Goal: Information Seeking & Learning: Check status

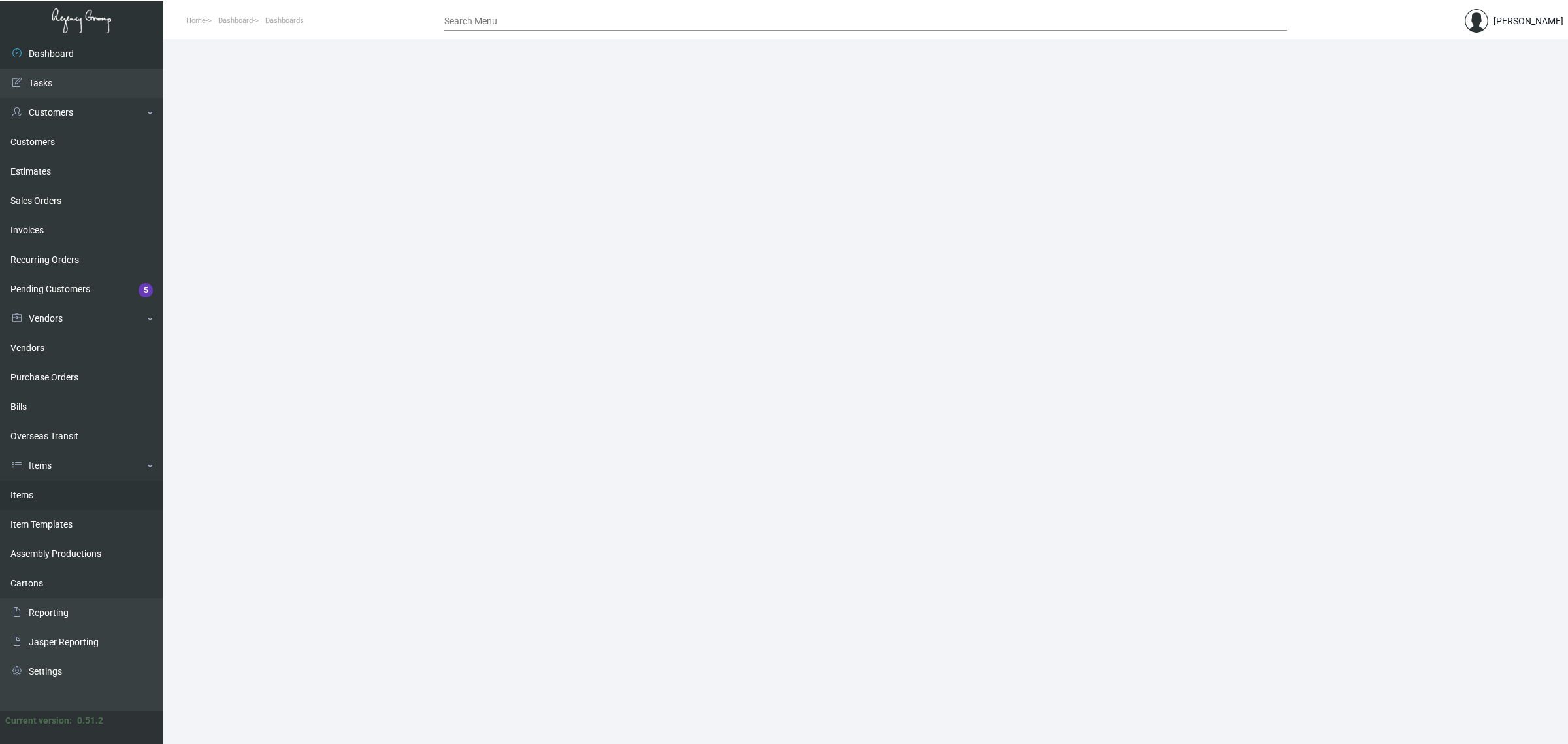
click at [95, 488] on link "Items" at bounding box center [81, 495] width 163 height 30
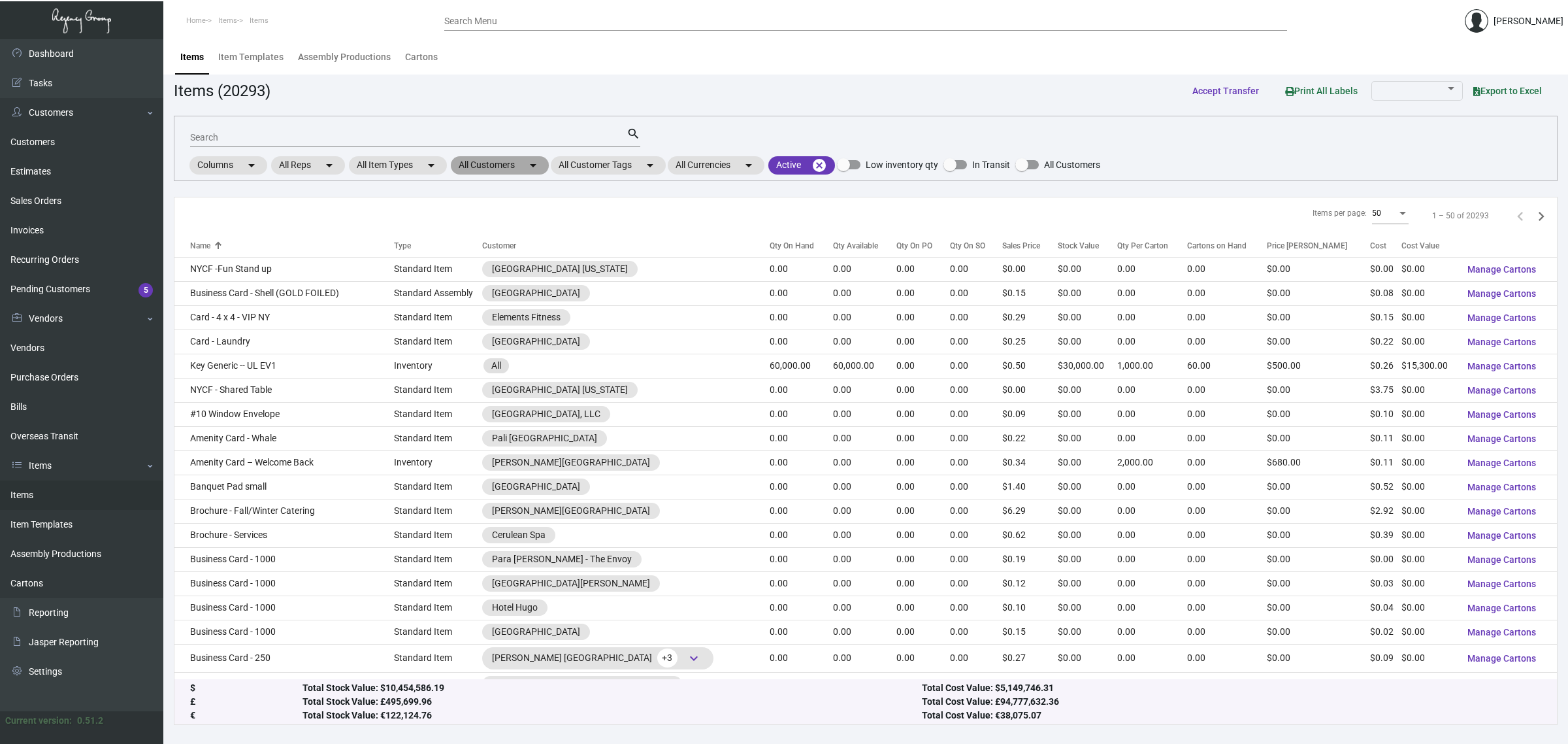
click at [464, 158] on mat-chip "All Customers arrow_drop_down" at bounding box center [500, 165] width 98 height 18
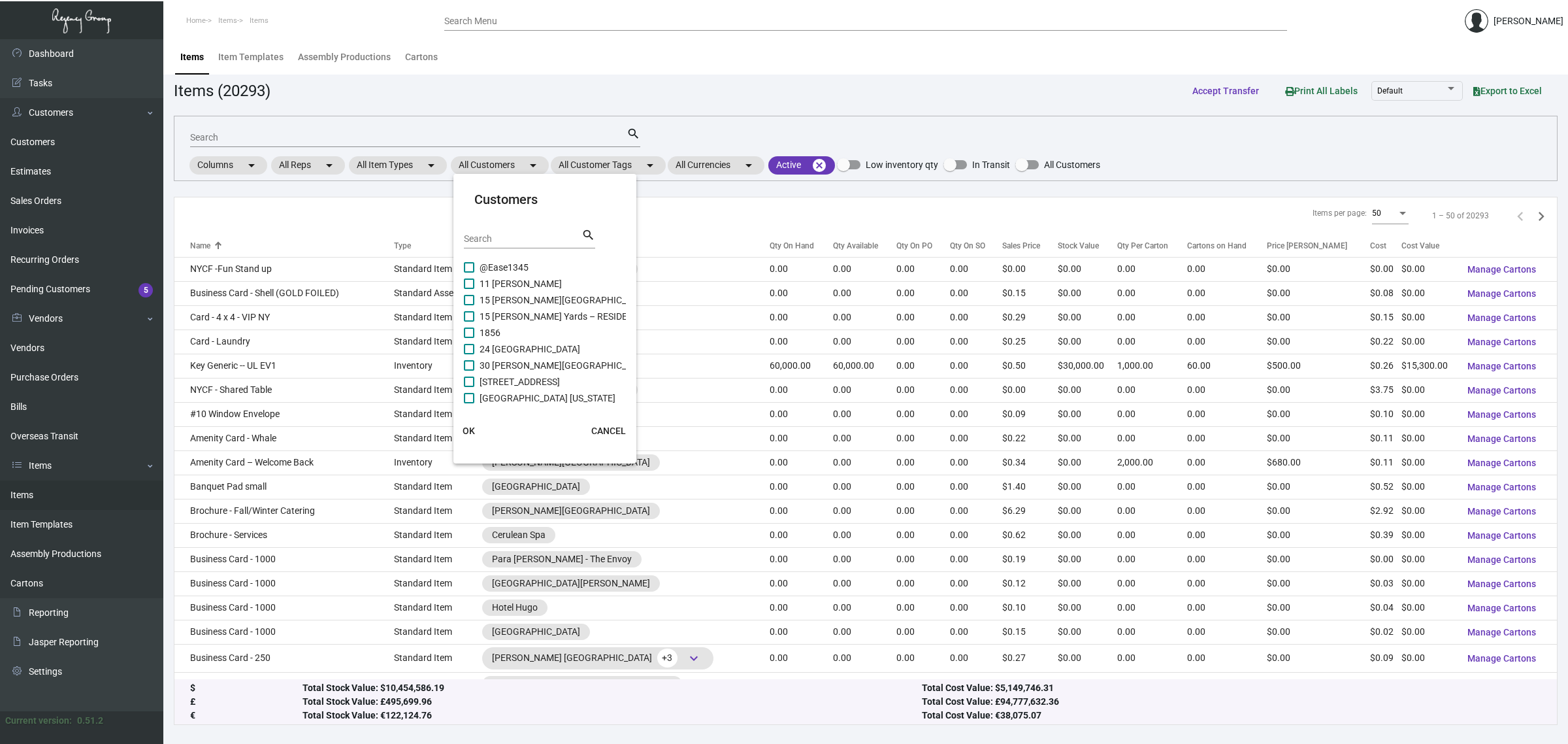
click at [513, 238] on input "Search" at bounding box center [522, 239] width 117 height 11
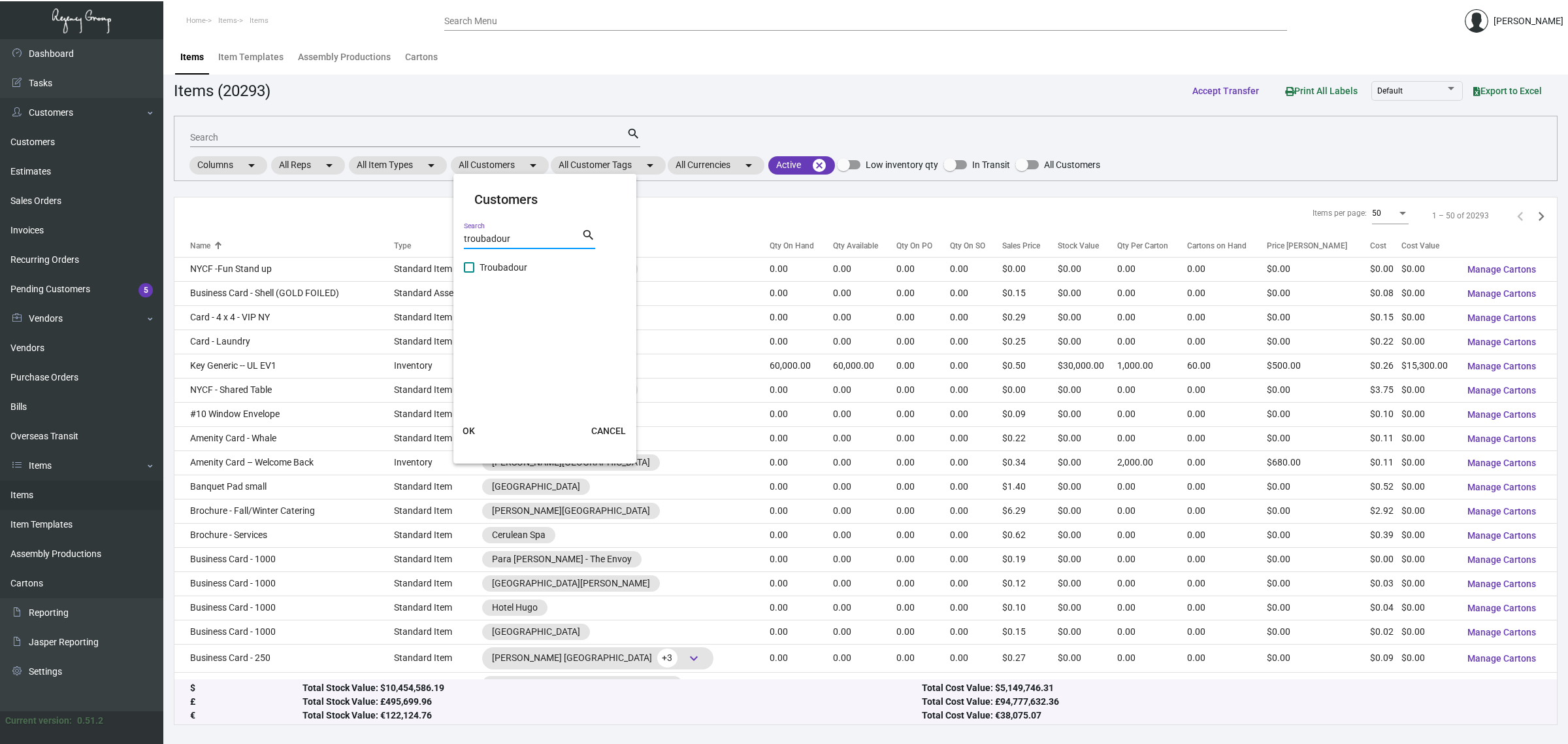
type input "troubadour"
click at [511, 260] on span "Troubadour" at bounding box center [503, 267] width 48 height 16
click at [469, 272] on input "Troubadour" at bounding box center [469, 272] width 1 height 1
checkbox input "true"
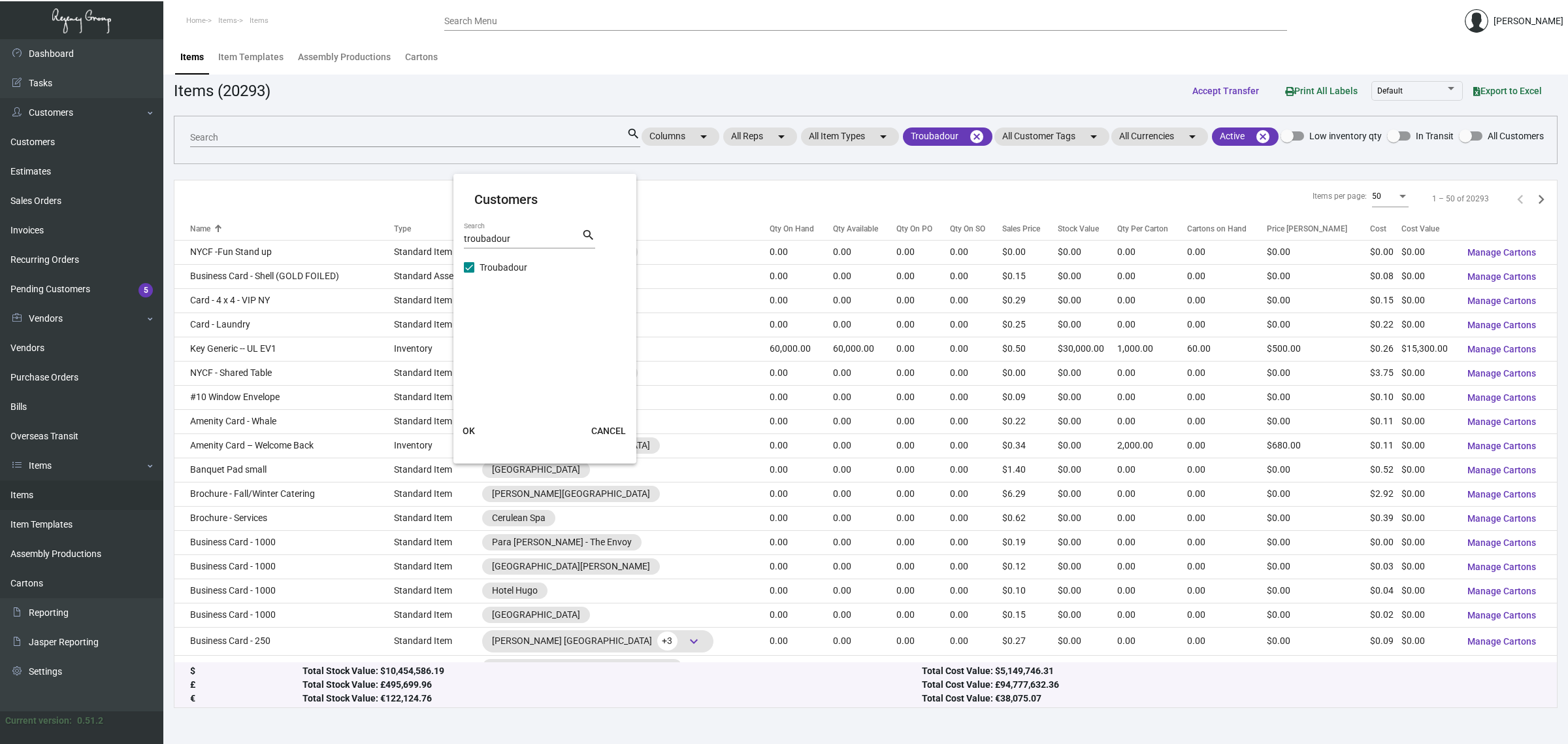
click at [470, 429] on span "OK" at bounding box center [468, 431] width 12 height 11
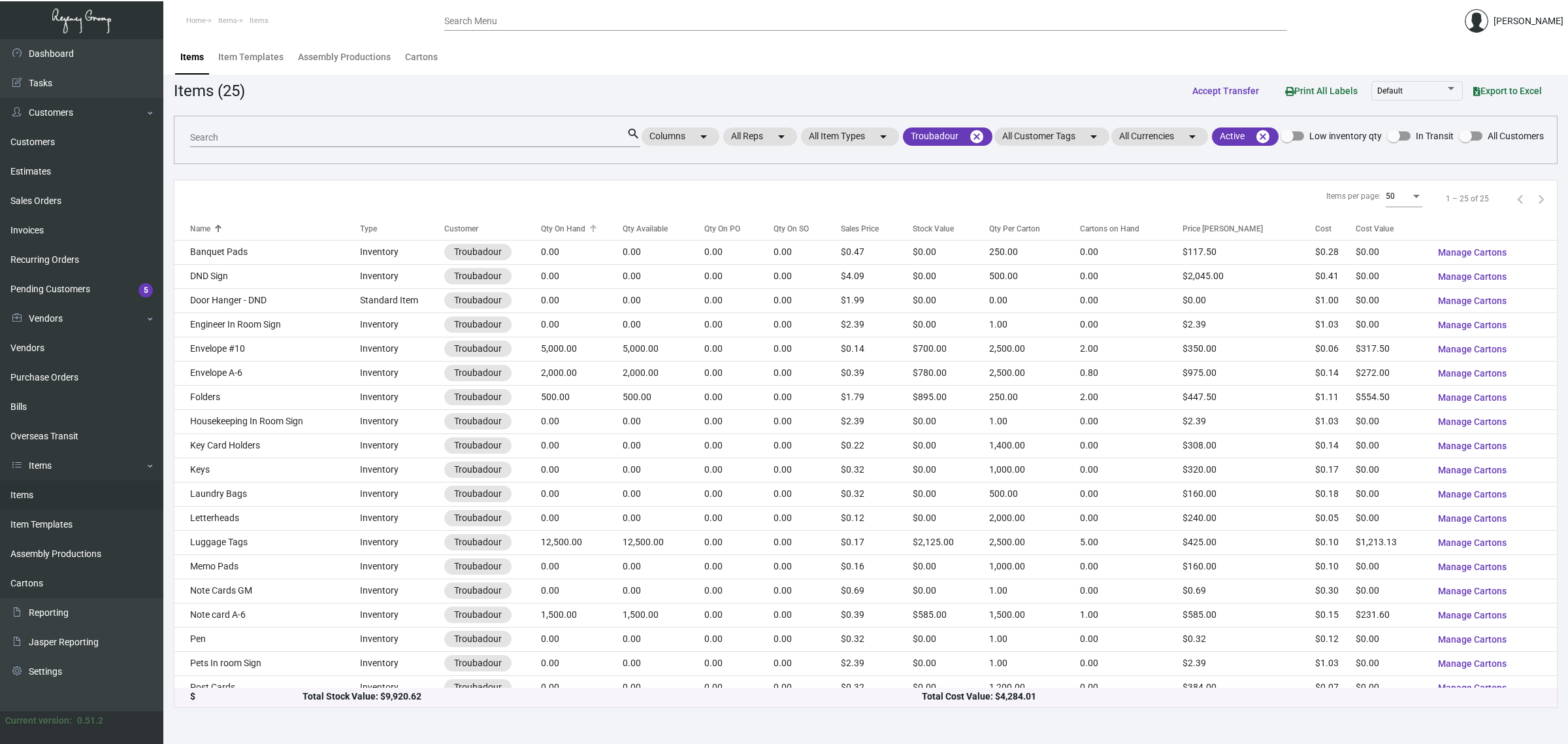
click at [568, 235] on div "Qty On Hand" at bounding box center [563, 228] width 45 height 12
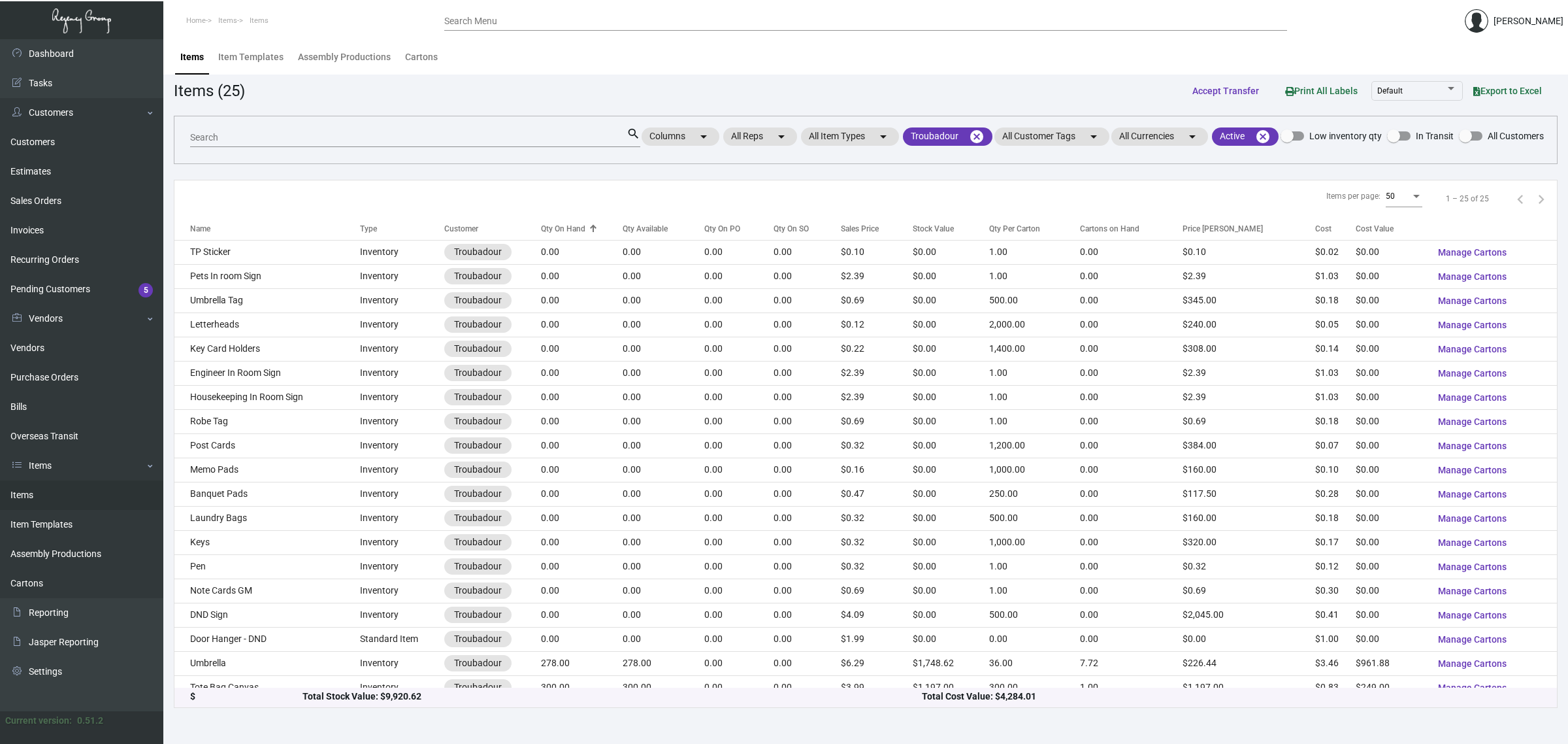
click at [568, 235] on div "Qty On Hand" at bounding box center [563, 228] width 45 height 12
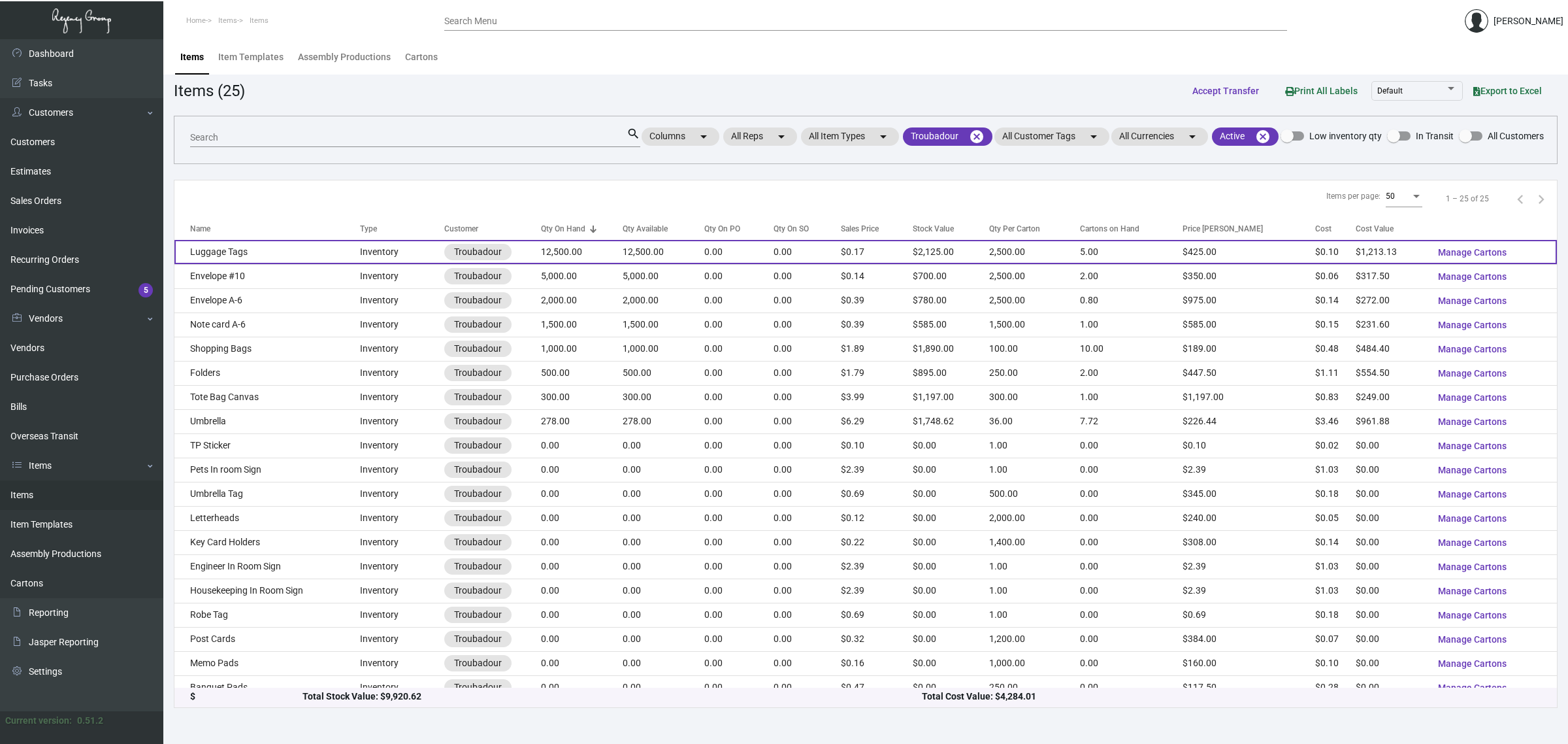
click at [605, 264] on td "12,500.00" at bounding box center [581, 252] width 81 height 24
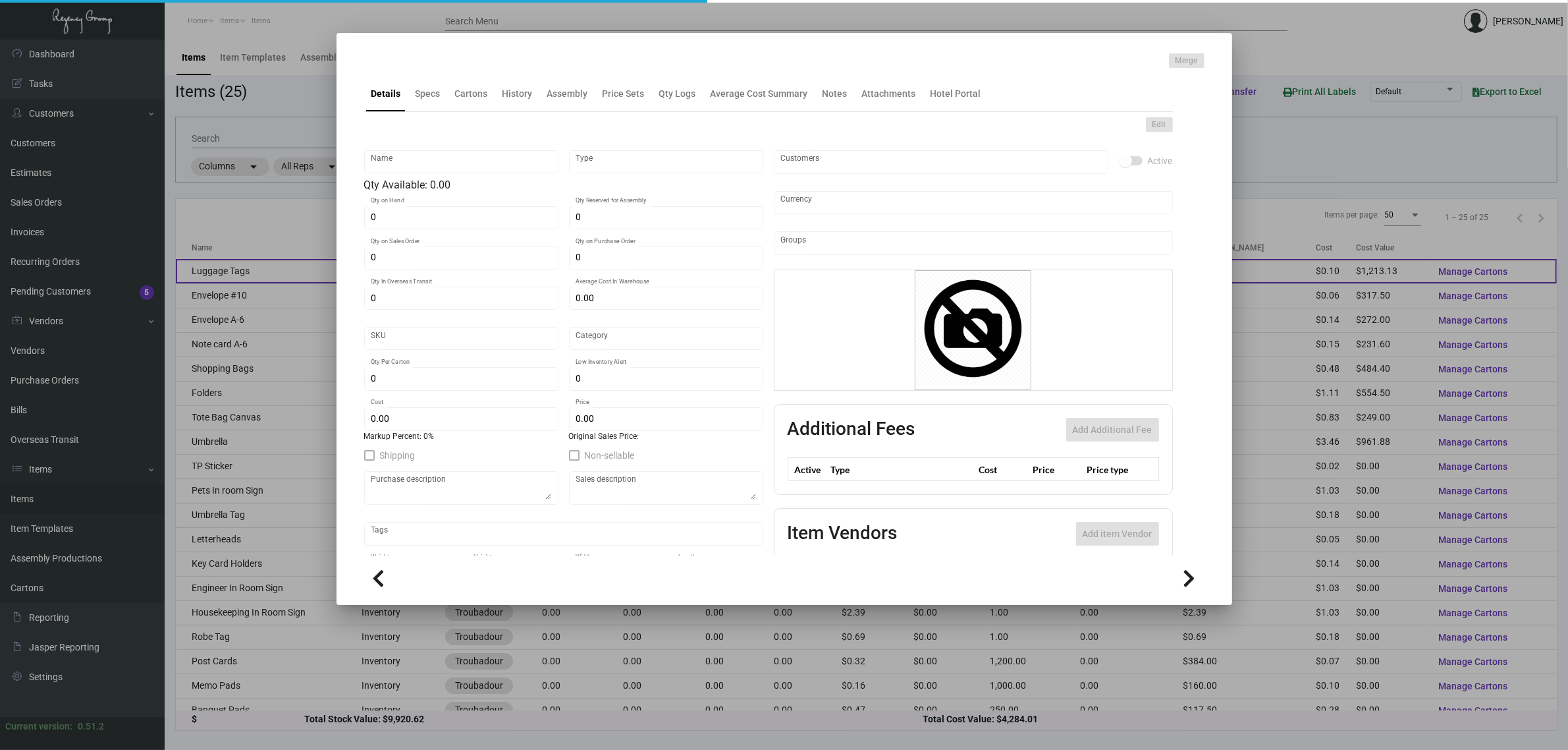
type input "Luggage Tags"
type input "Inventory"
type input "12,500"
type input "$ 0.00"
type input "3201"
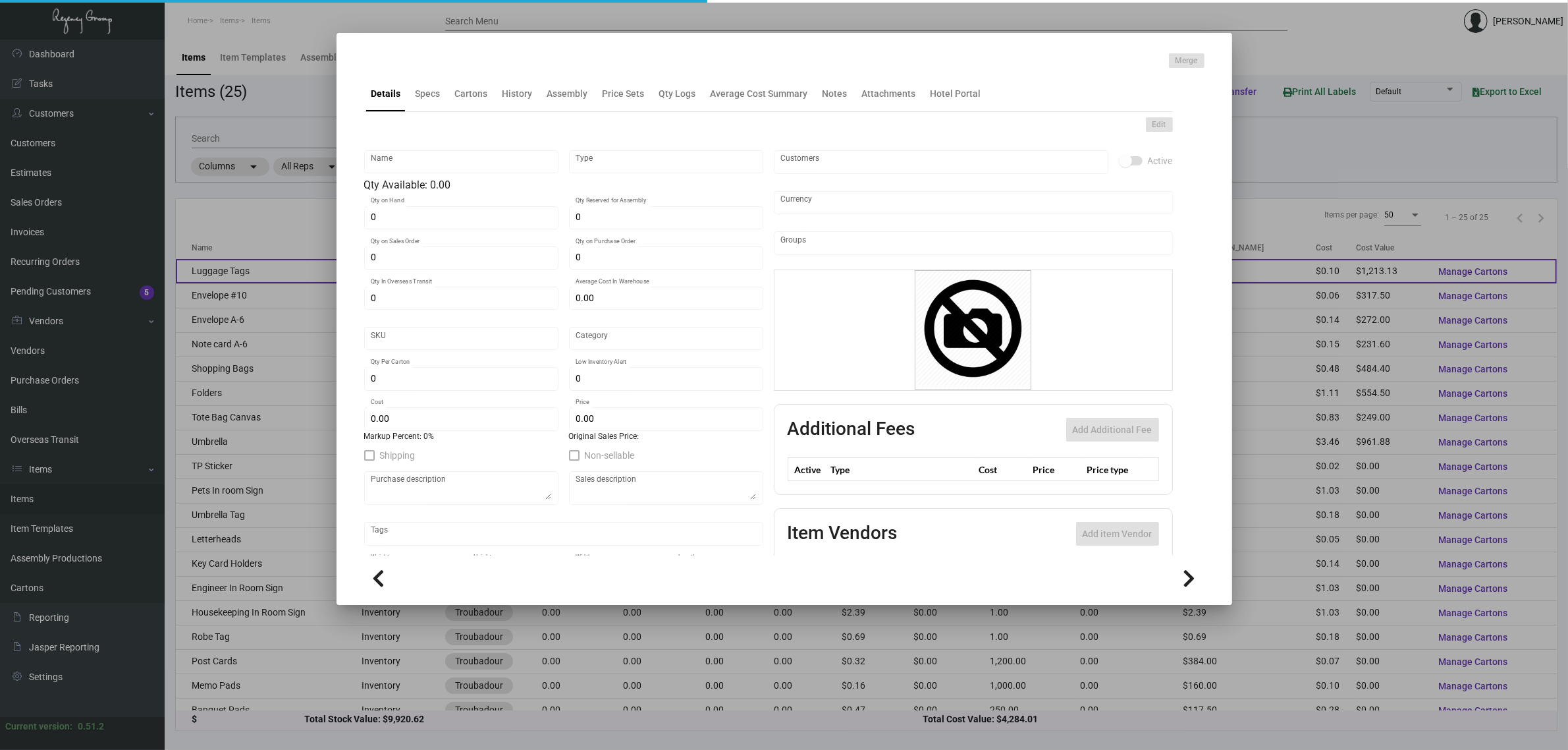
type input "Standard"
type input "2,500"
type input "$ 0.09705"
type input "$ 0.17"
type textarea "size 2.5x6.5 10 pt CSU White, printing black ink, 2 position 3/16 black numbers…"
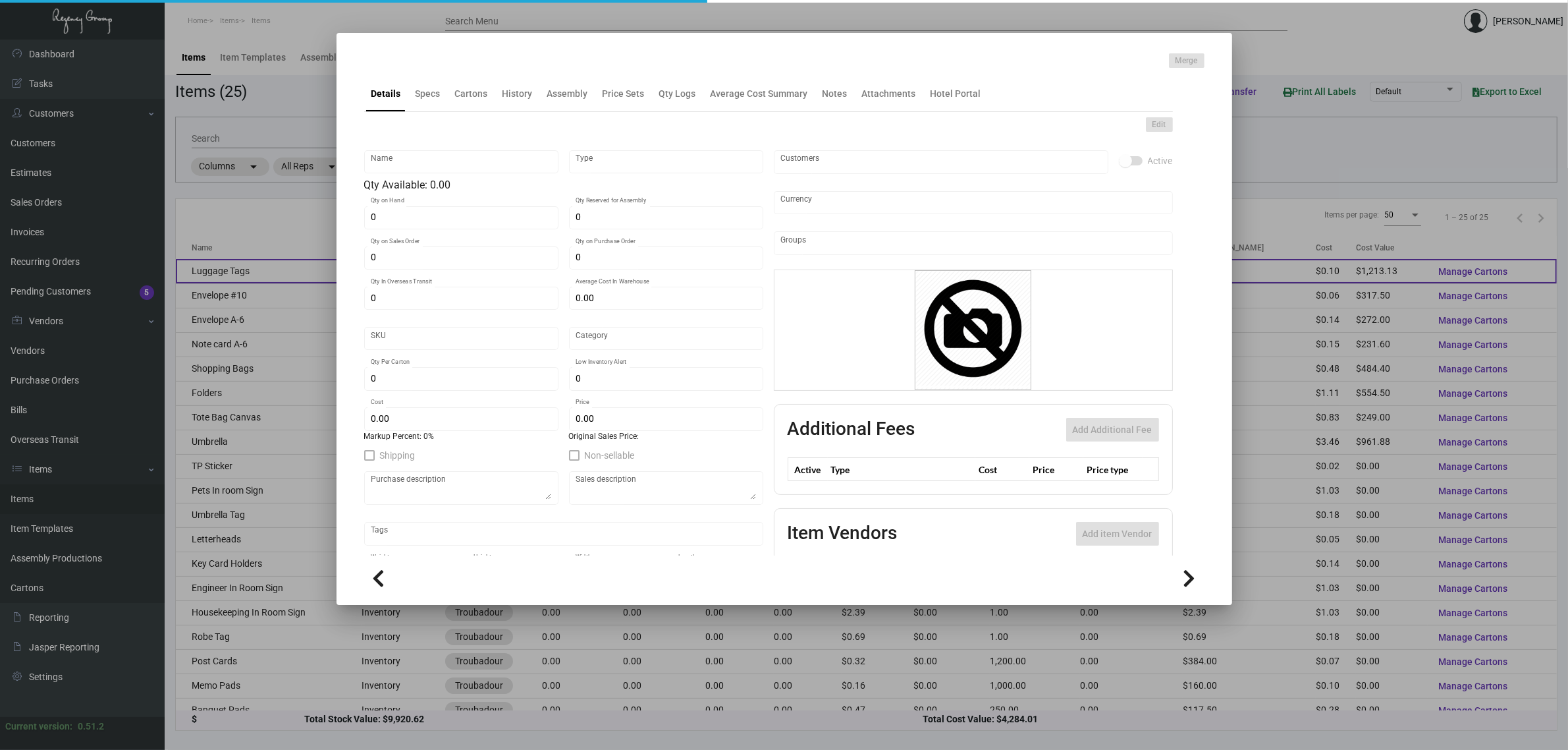
type textarea "size 2.5x6.5 10 pt CSU White, printing black ink, 2 position 3/16 black numbers…"
checkbox input "true"
type input "United States Dollar $"
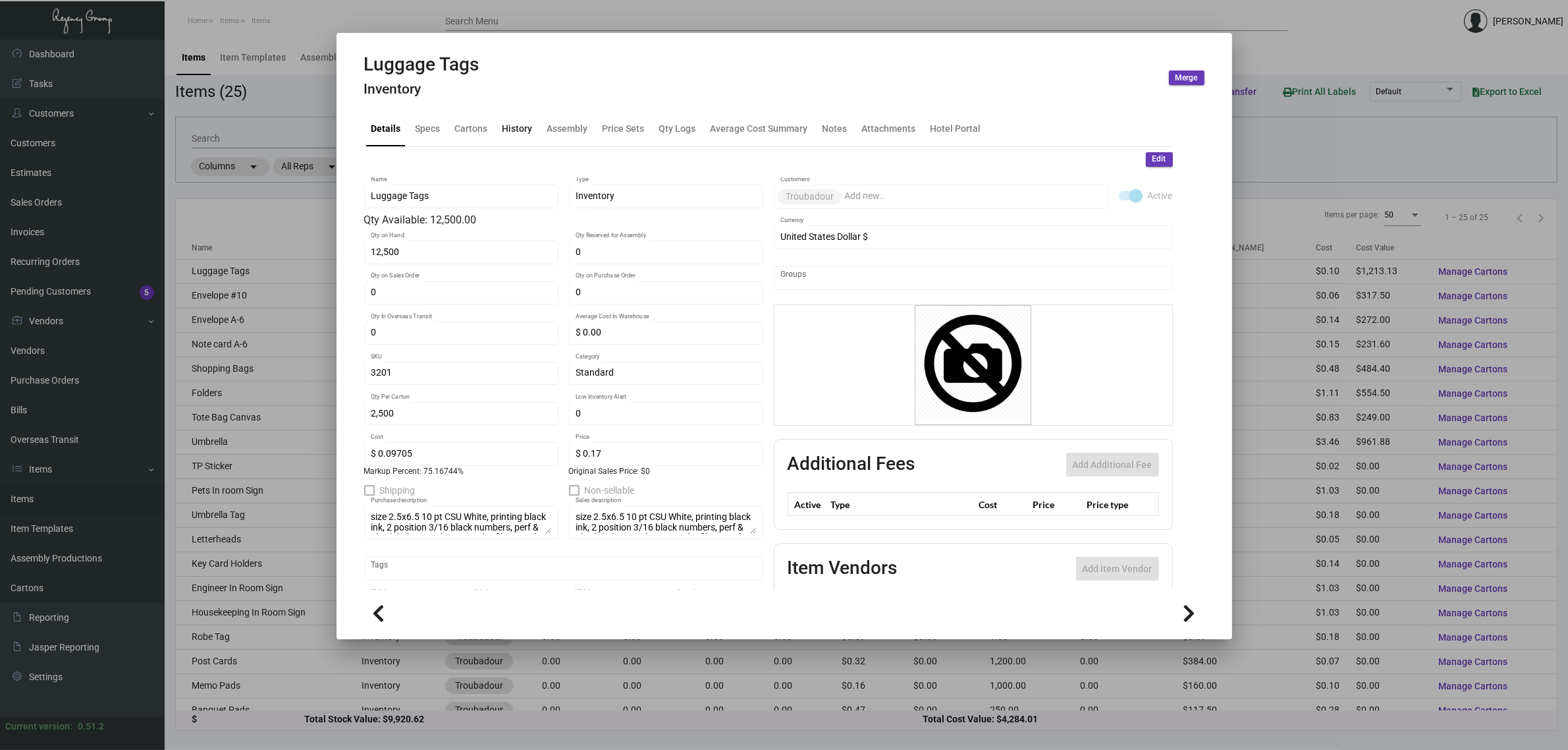
click at [505, 133] on div "History" at bounding box center [518, 128] width 30 height 14
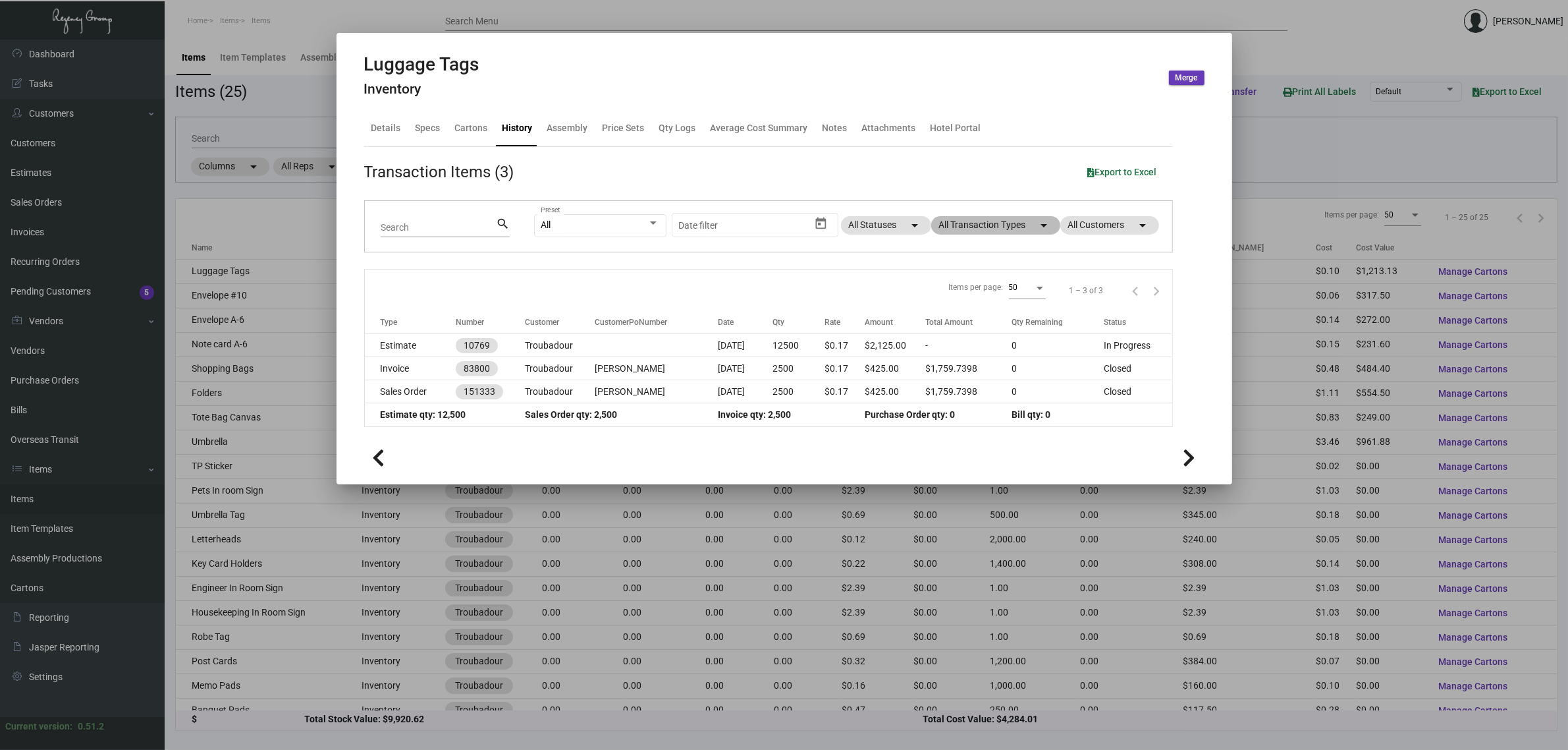
click at [1018, 231] on mat-chip "All Transaction Types arrow_drop_down" at bounding box center [996, 225] width 129 height 18
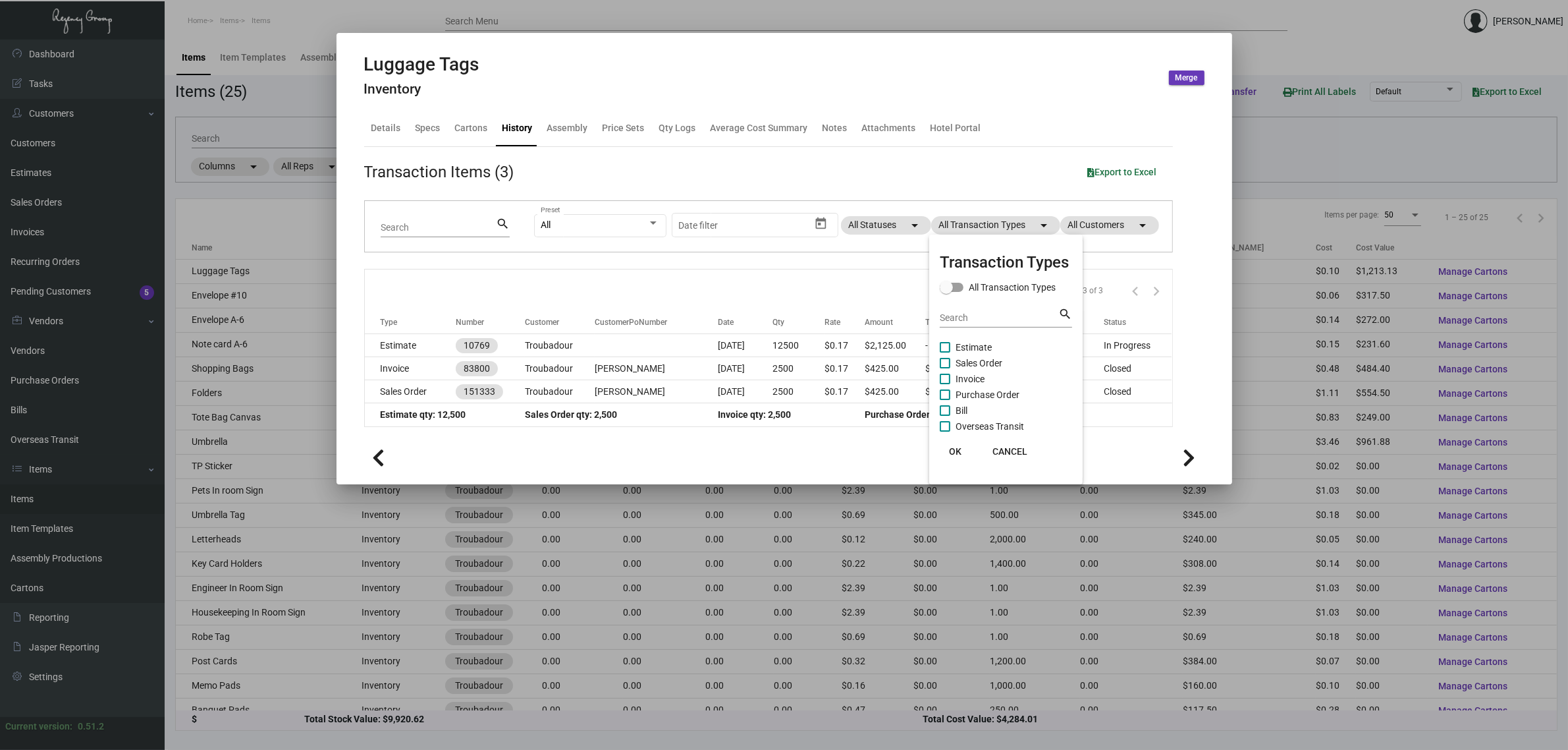
click at [973, 341] on span "Estimate" at bounding box center [974, 347] width 36 height 16
click at [945, 352] on input "Estimate" at bounding box center [944, 352] width 1 height 1
checkbox input "true"
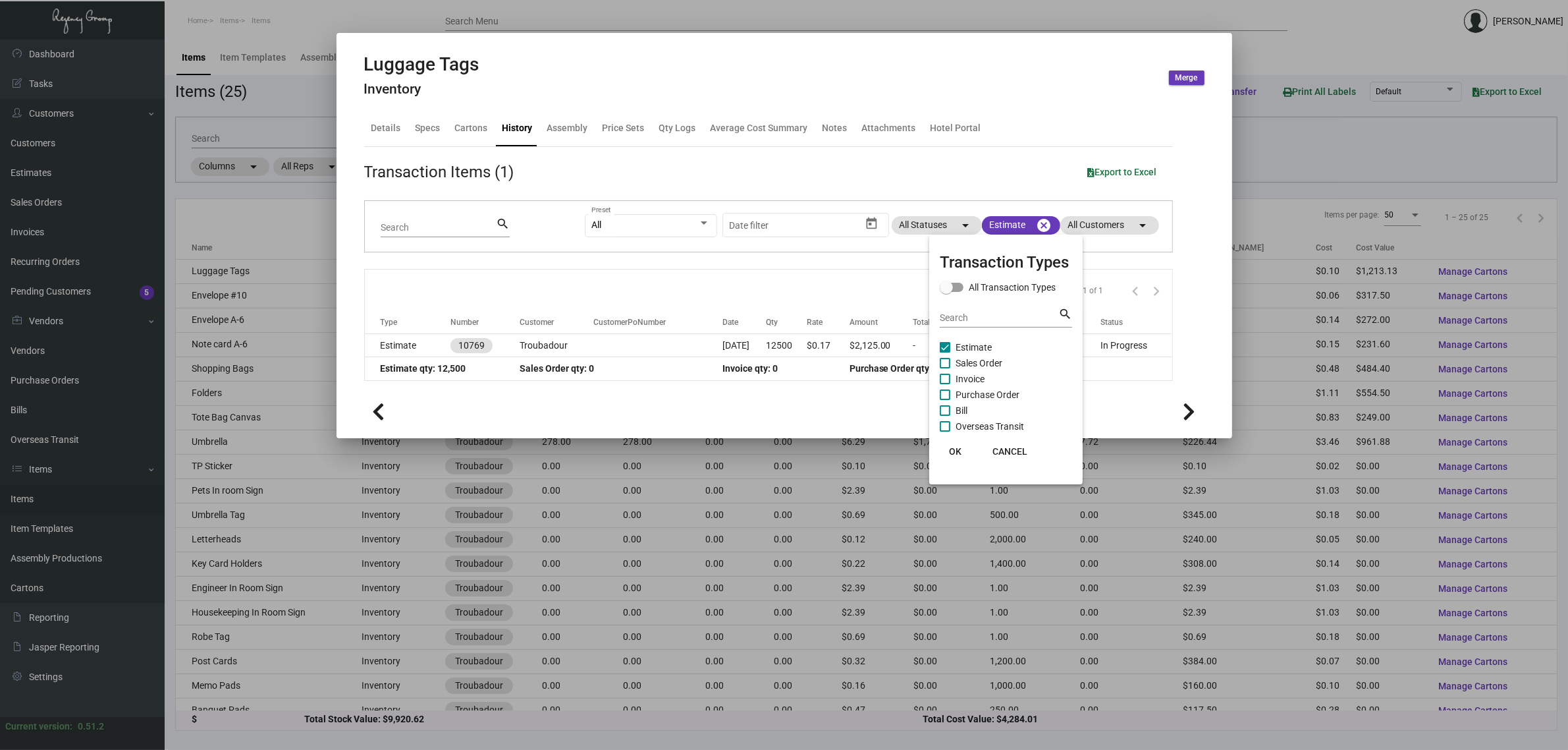
click at [990, 387] on span "Purchase Order" at bounding box center [988, 395] width 64 height 16
click at [945, 400] on input "Purchase Order" at bounding box center [944, 400] width 1 height 1
checkbox input "true"
click at [784, 283] on div at bounding box center [784, 375] width 1568 height 750
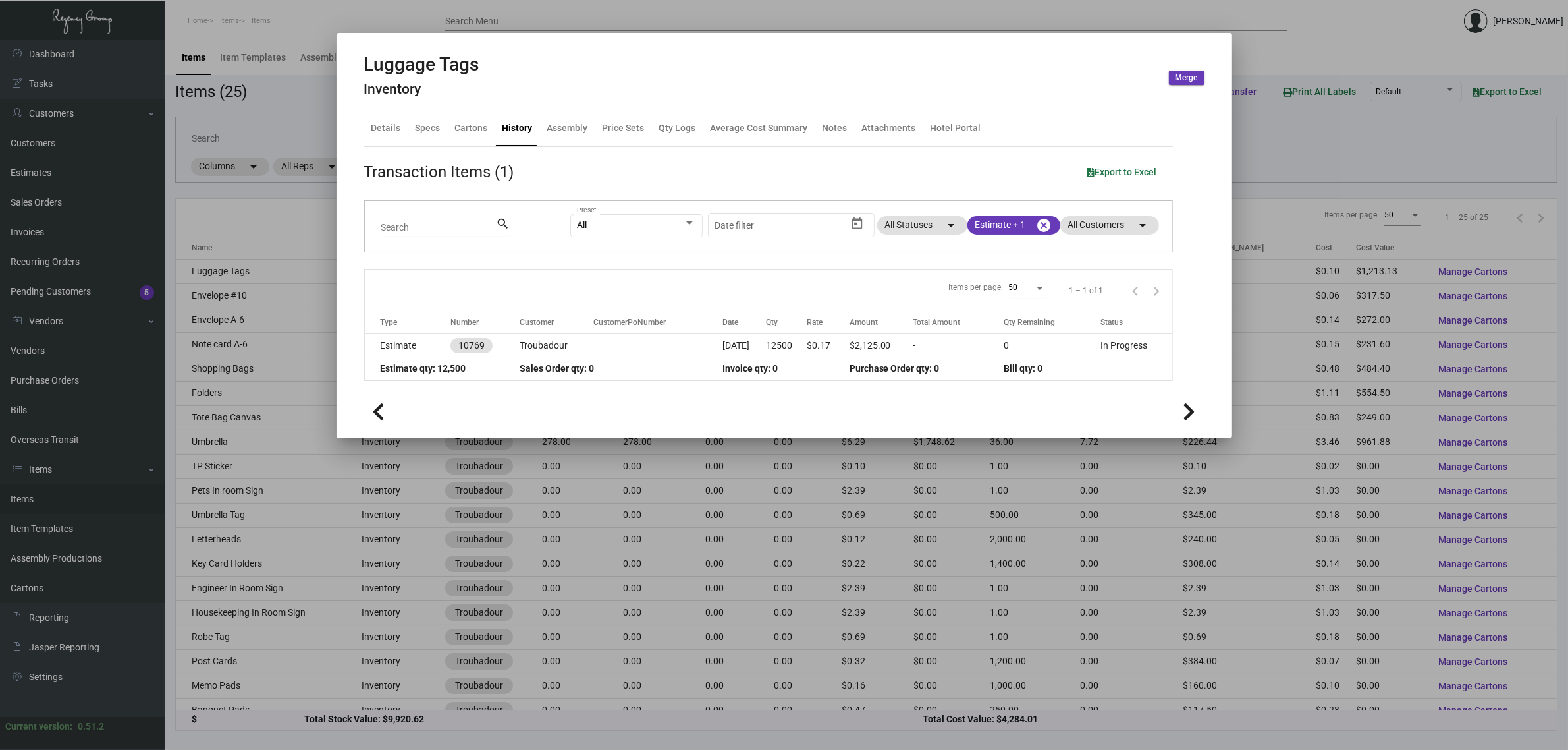
click at [1183, 414] on icon at bounding box center [1189, 411] width 12 height 20
click at [1185, 416] on icon at bounding box center [1189, 411] width 12 height 20
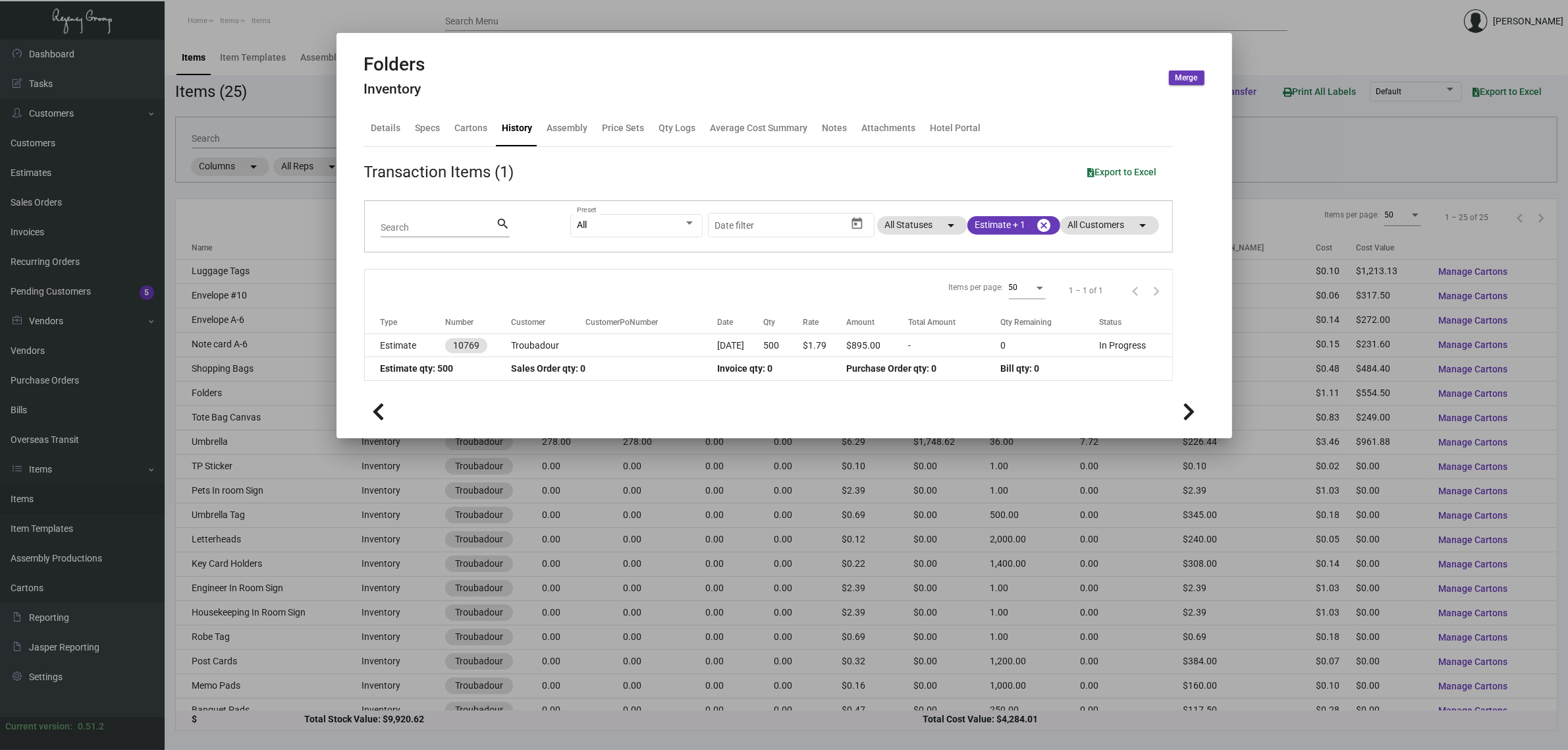
click at [1185, 416] on icon at bounding box center [1189, 411] width 12 height 20
click at [1324, 146] on div at bounding box center [784, 375] width 1568 height 750
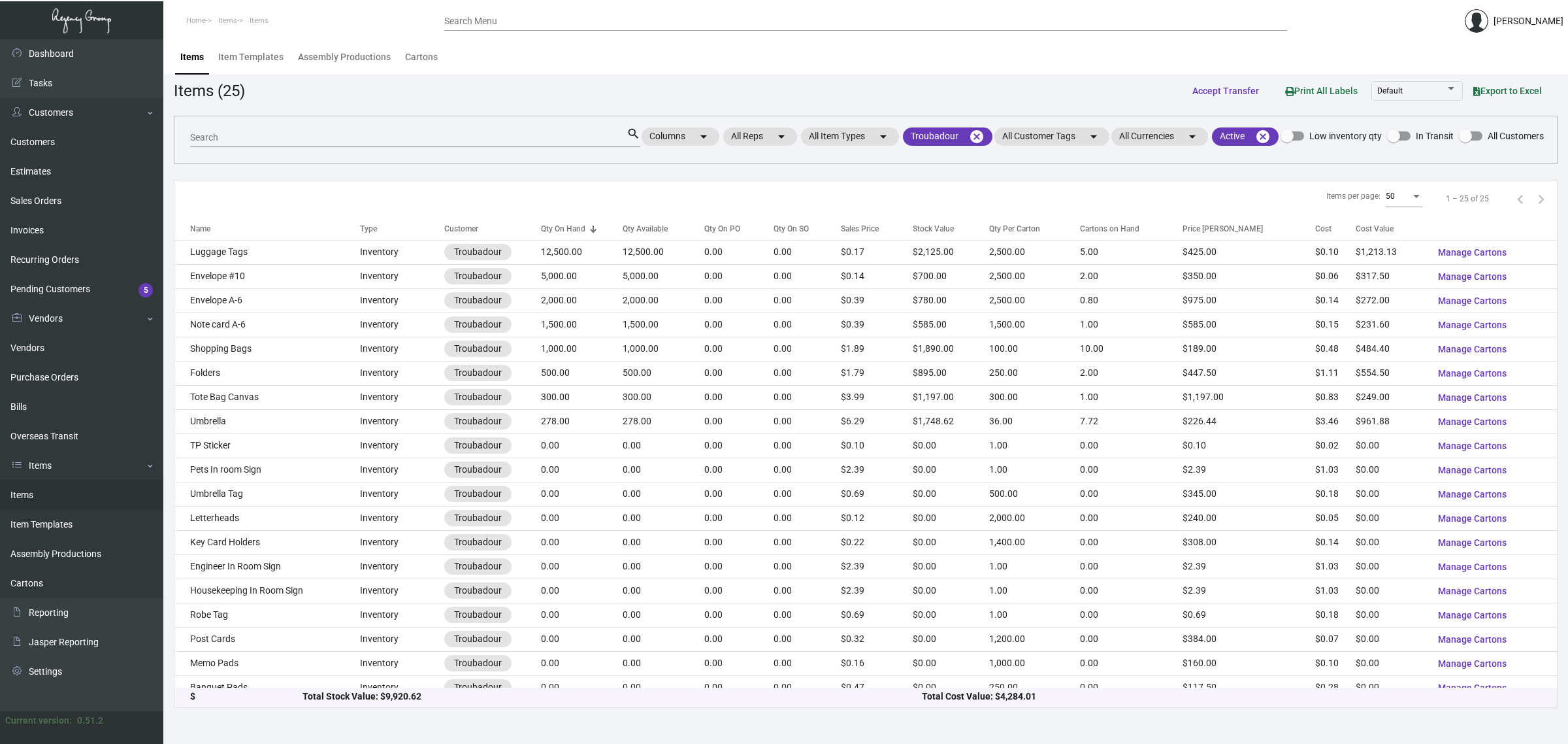
click at [1313, 145] on div "Search search Columns arrow_drop_down All Reps arrow_drop_down All Item Types a…" at bounding box center [865, 140] width 1384 height 48
click at [1311, 145] on div "Search search Columns arrow_drop_down All Reps arrow_drop_down All Item Types a…" at bounding box center [865, 140] width 1384 height 48
click at [438, 94] on div "Items (25) Accept Transfer Print All Labels Default Export to Excel" at bounding box center [865, 91] width 1384 height 24
